Goal: Transaction & Acquisition: Register for event/course

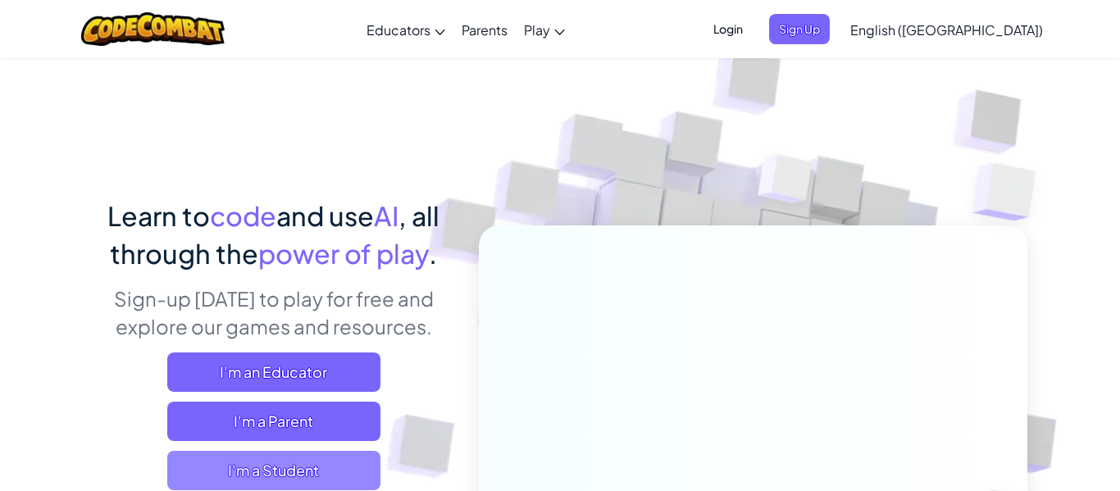
click at [301, 480] on span "I'm a Student" at bounding box center [273, 470] width 213 height 39
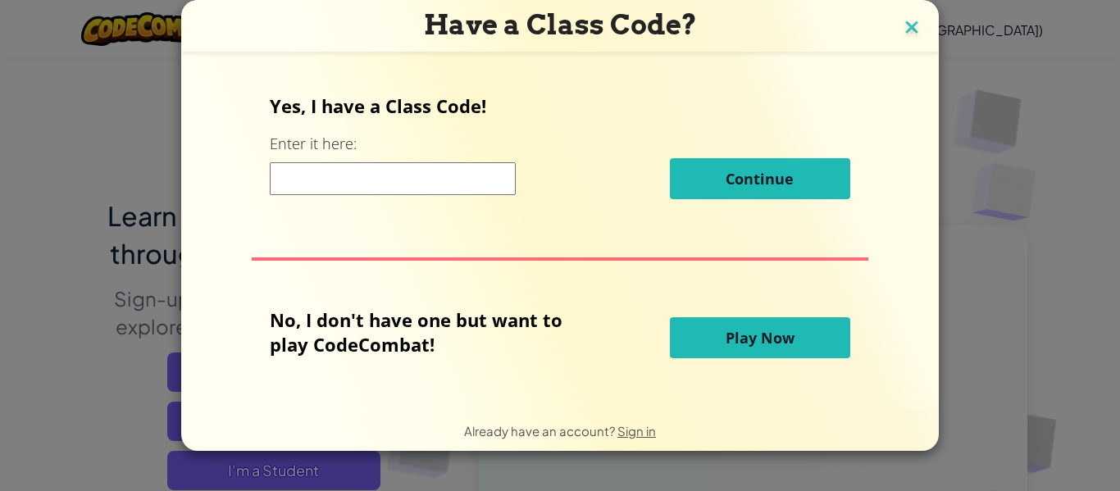
click at [910, 20] on img at bounding box center [911, 28] width 21 height 25
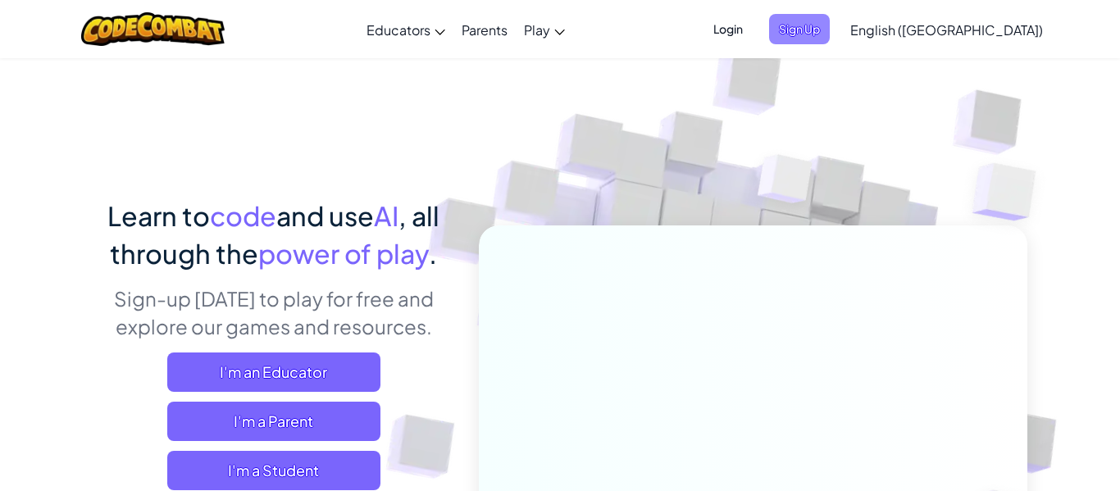
click at [830, 34] on span "Sign Up" at bounding box center [799, 29] width 61 height 30
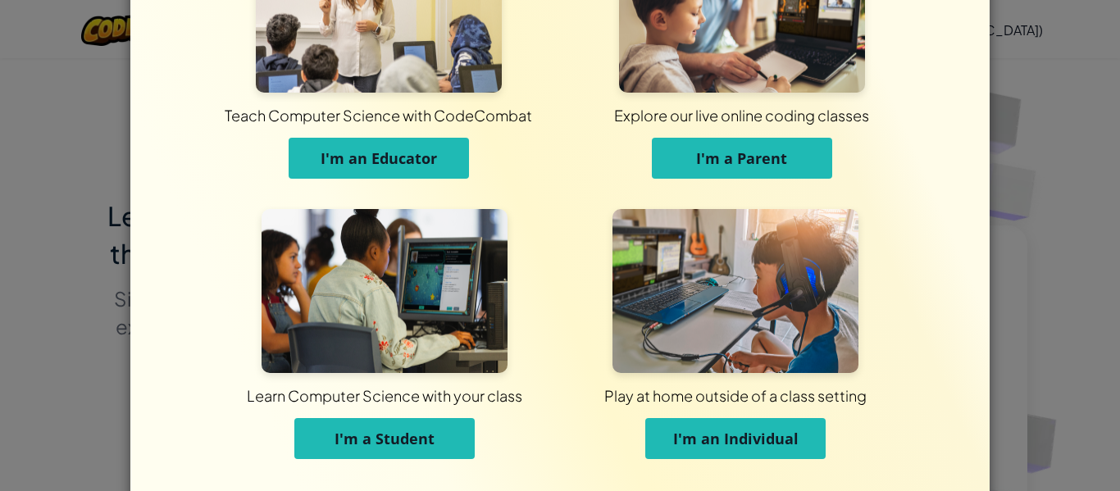
scroll to position [158, 0]
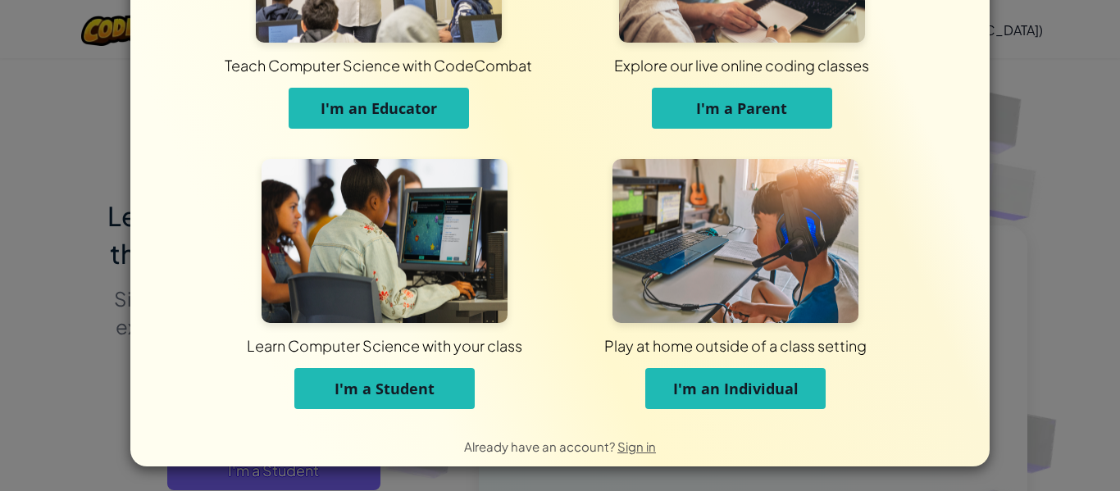
click at [390, 398] on span "I'm a Student" at bounding box center [385, 389] width 100 height 20
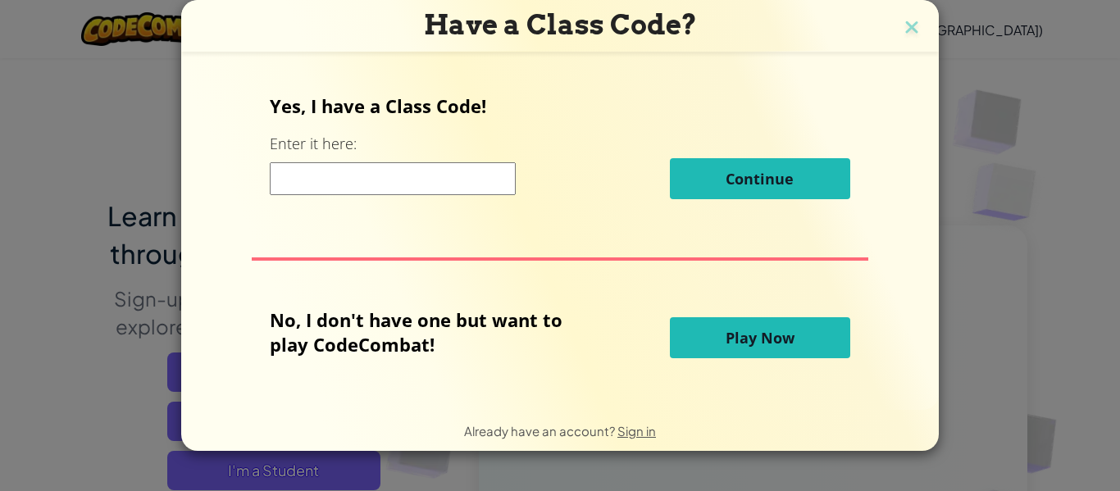
scroll to position [0, 0]
click at [908, 30] on img at bounding box center [911, 28] width 21 height 25
